Goal: Transaction & Acquisition: Purchase product/service

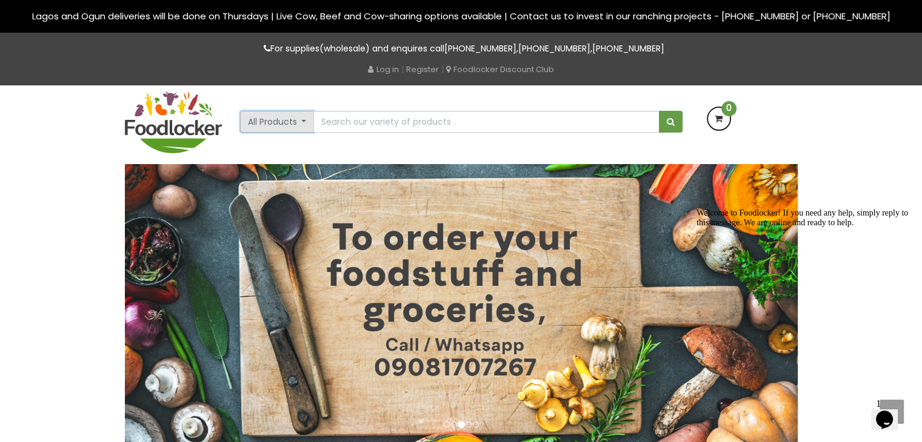
click at [301, 125] on button "All Products" at bounding box center [277, 122] width 75 height 22
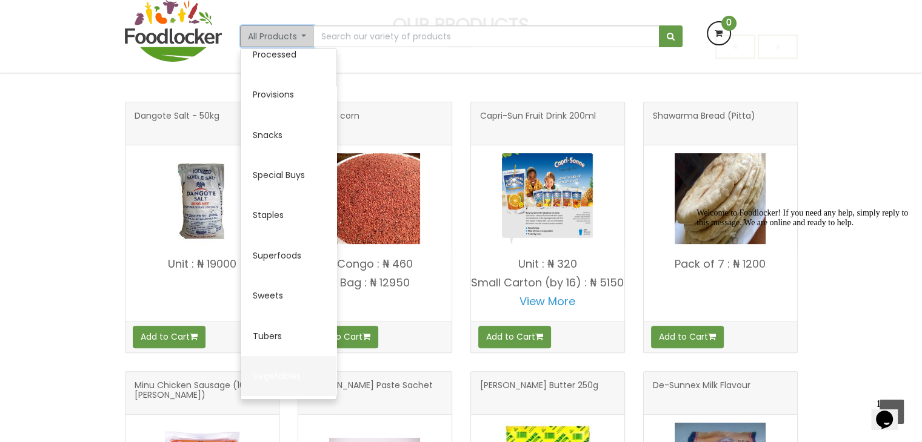
scroll to position [319, 0]
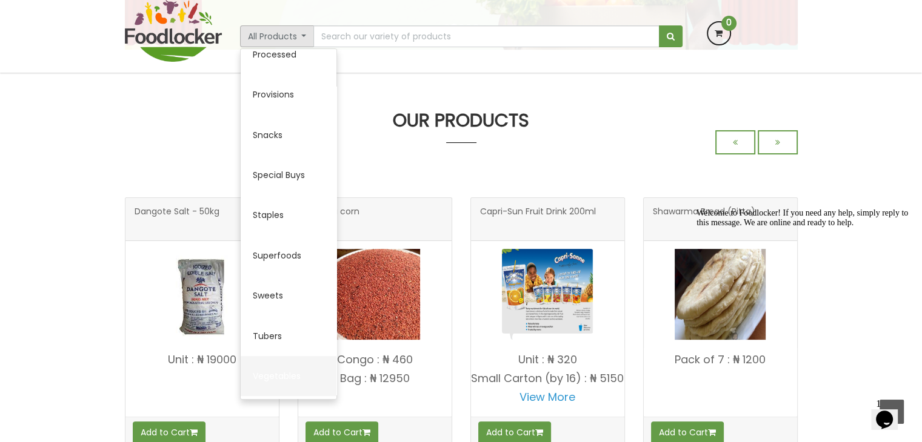
click at [281, 375] on link "Vegetables" at bounding box center [289, 376] width 96 height 40
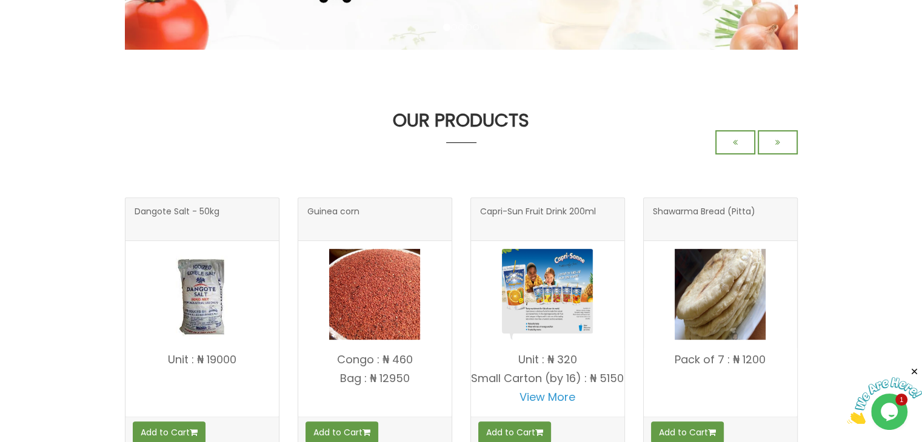
drag, startPoint x: 0, startPoint y: 0, endPoint x: 370, endPoint y: 35, distance: 371.3
click at [779, 141] on icon at bounding box center [777, 142] width 5 height 8
